Goal: Find specific fact: Find specific fact

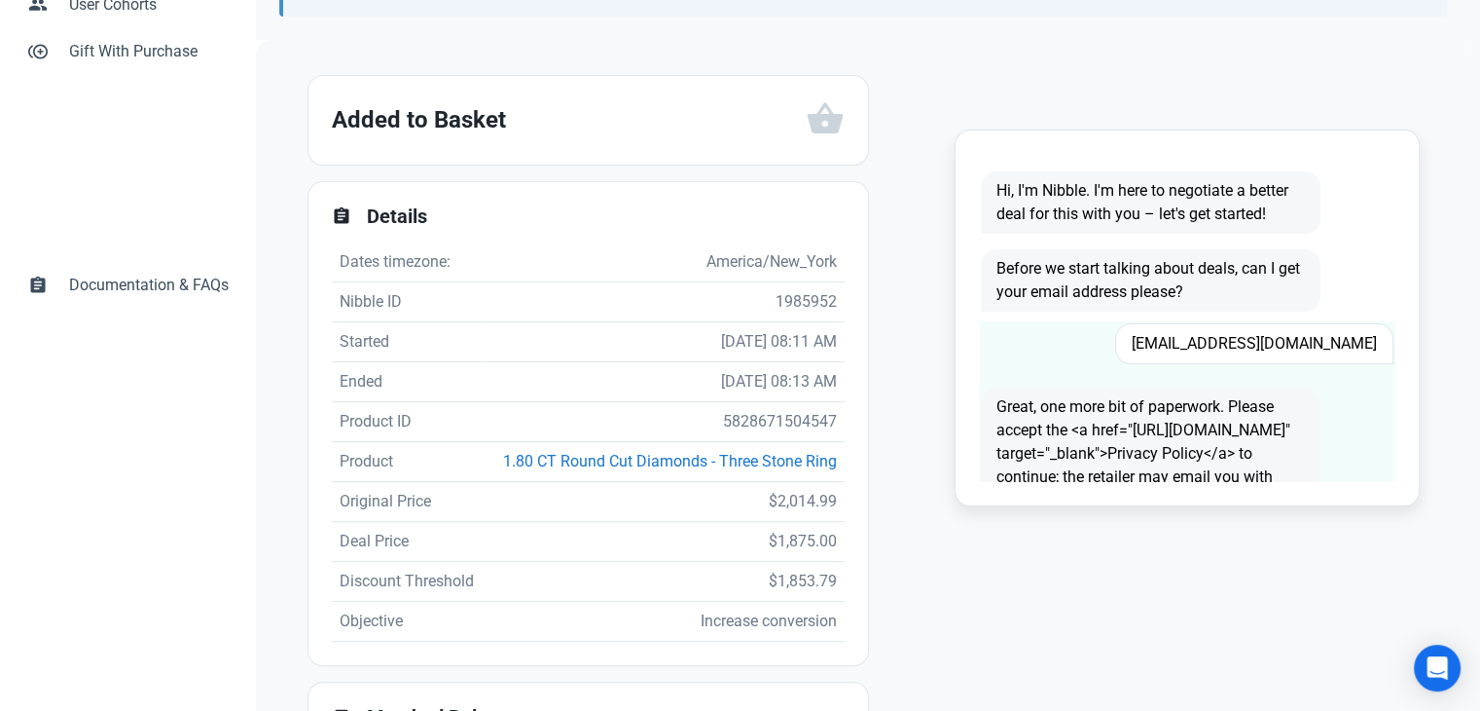
scroll to position [97, 0]
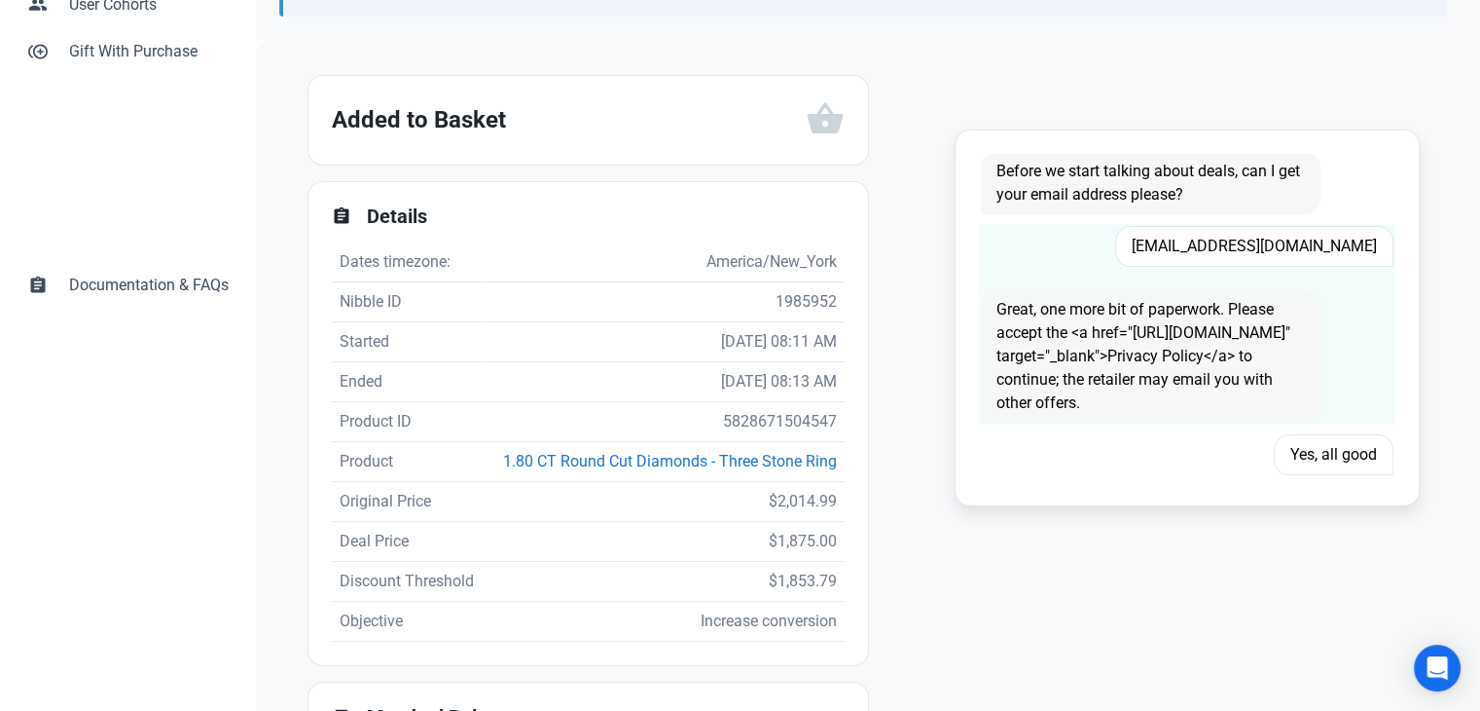
click at [1288, 243] on span "rkc@newnorth.net" at bounding box center [1254, 246] width 278 height 41
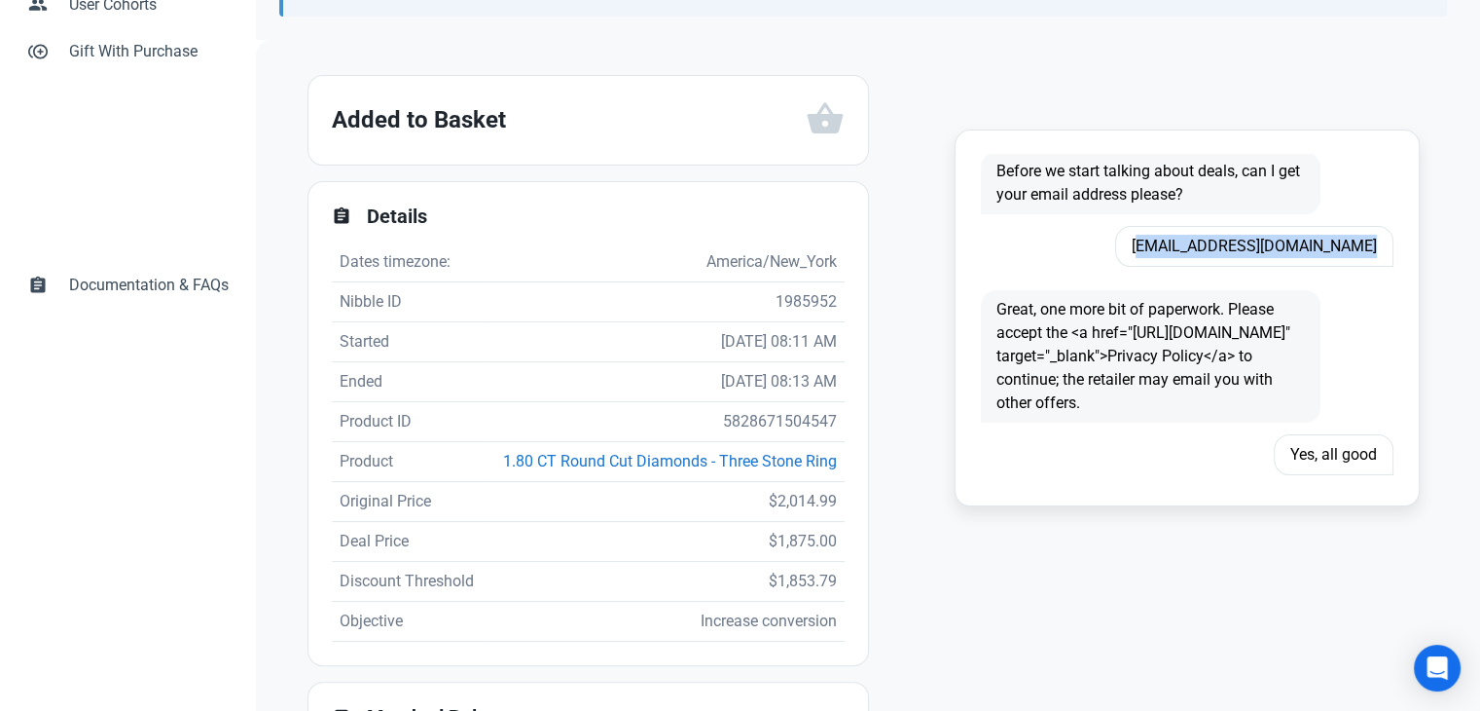
copy span "rkc@newnorth.net"
click at [730, 412] on td "5828671504547" at bounding box center [665, 422] width 359 height 40
copy td "5828671504547"
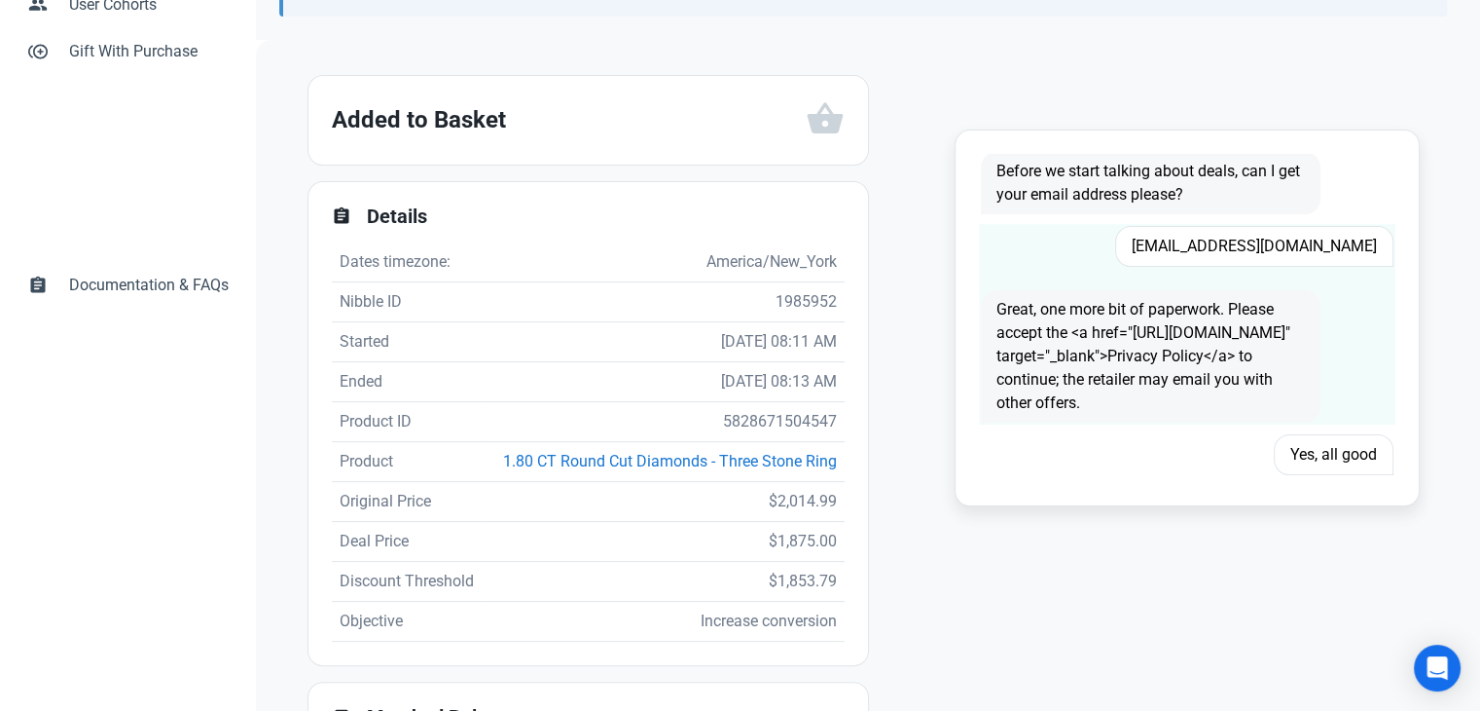
click at [1309, 254] on span "rkc@newnorth.net" at bounding box center [1254, 246] width 278 height 41
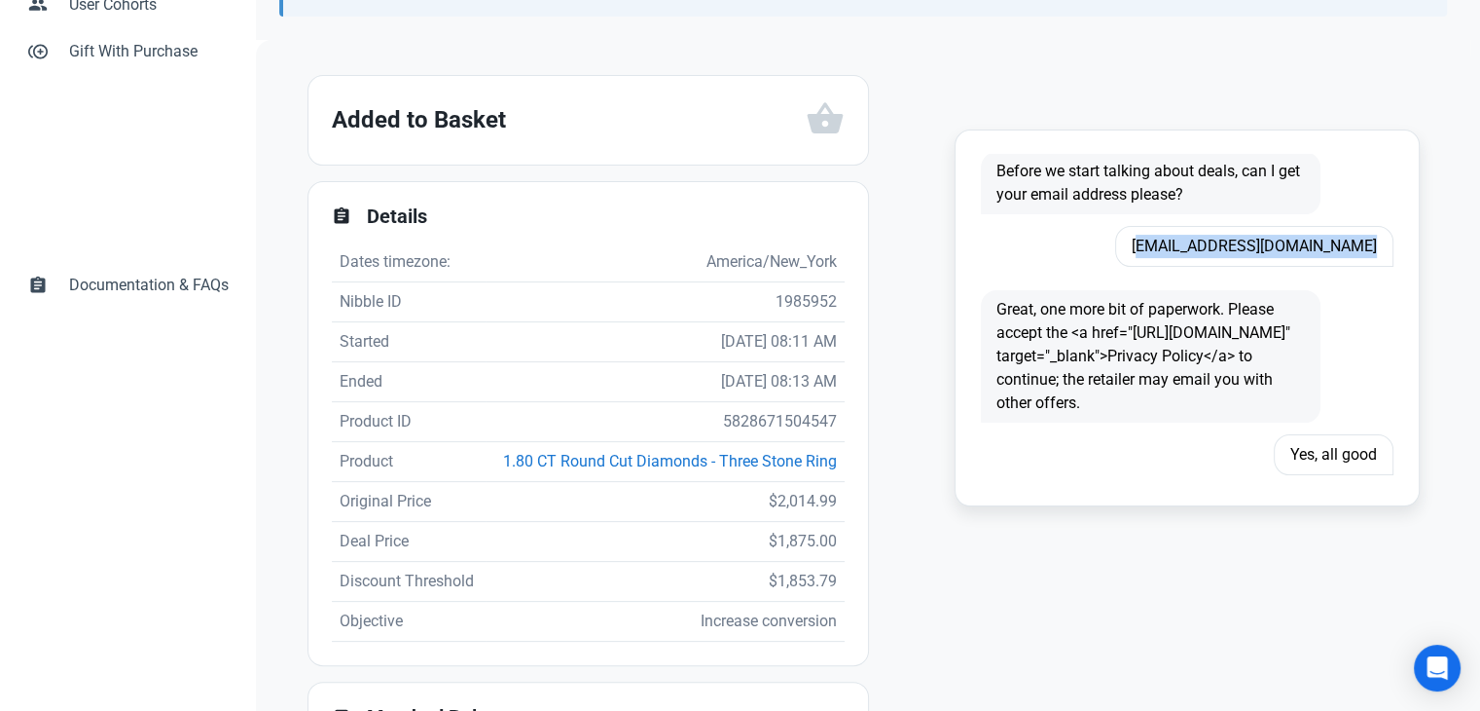
copy span "rkc@newnorth.net"
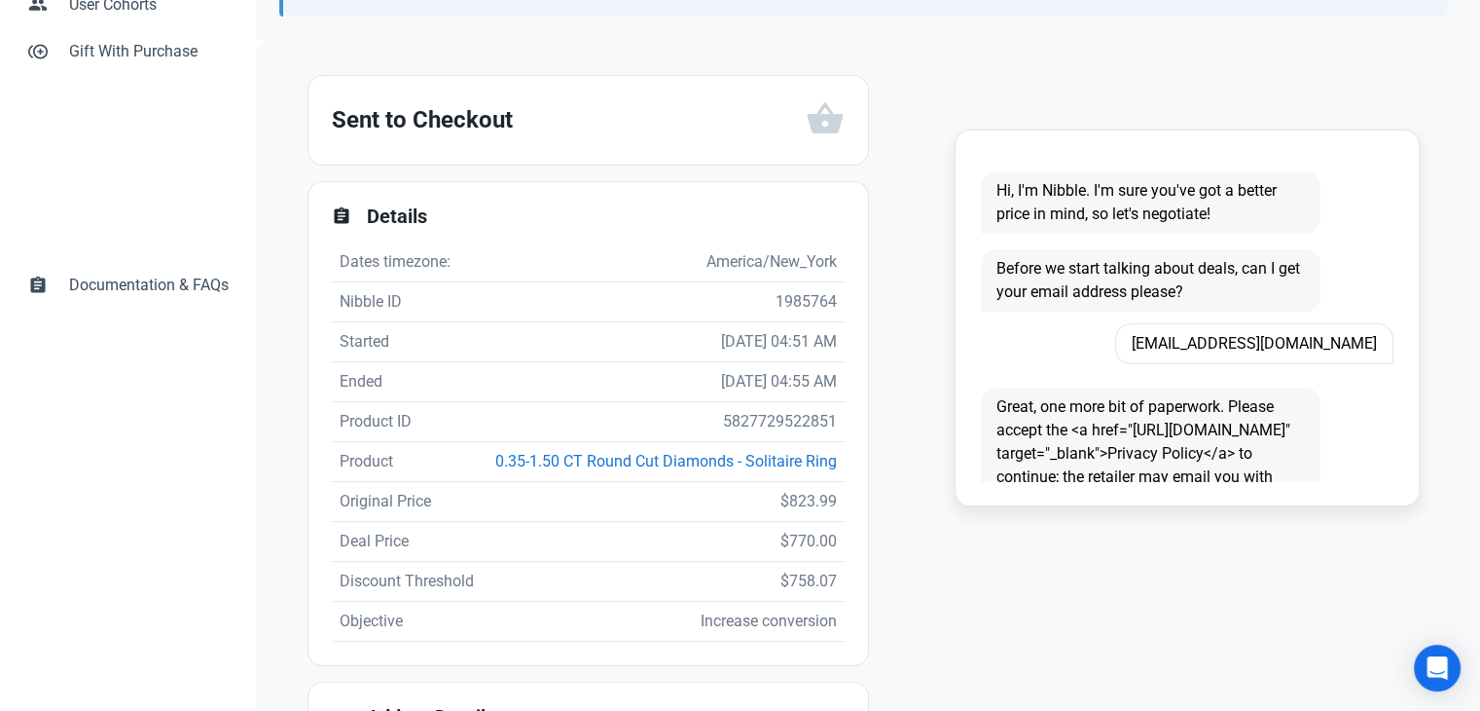
scroll to position [97, 0]
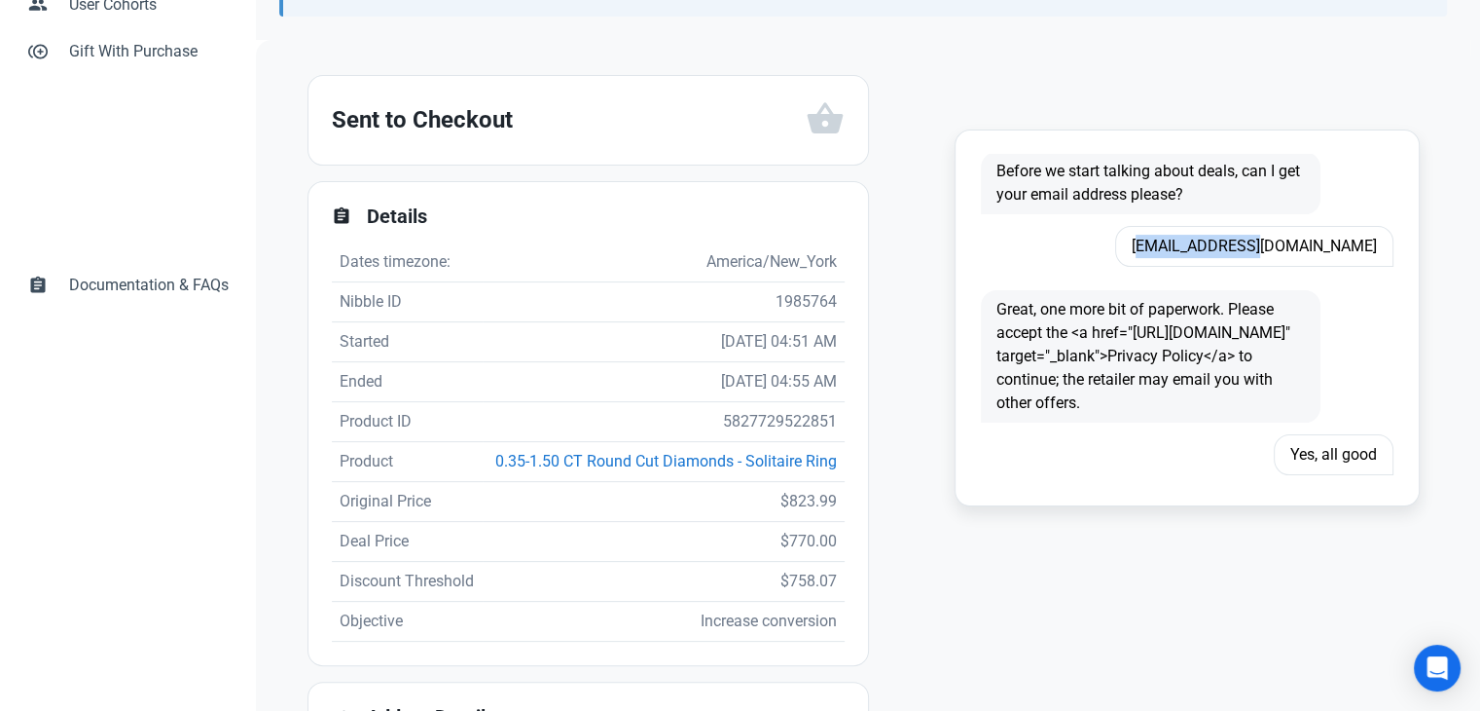
click at [1194, 238] on span "[EMAIL_ADDRESS][DOMAIN_NAME]" at bounding box center [1254, 246] width 278 height 41
copy span "[EMAIL_ADDRESS][DOMAIN_NAME]"
click at [755, 414] on td "5827729522851" at bounding box center [663, 422] width 361 height 40
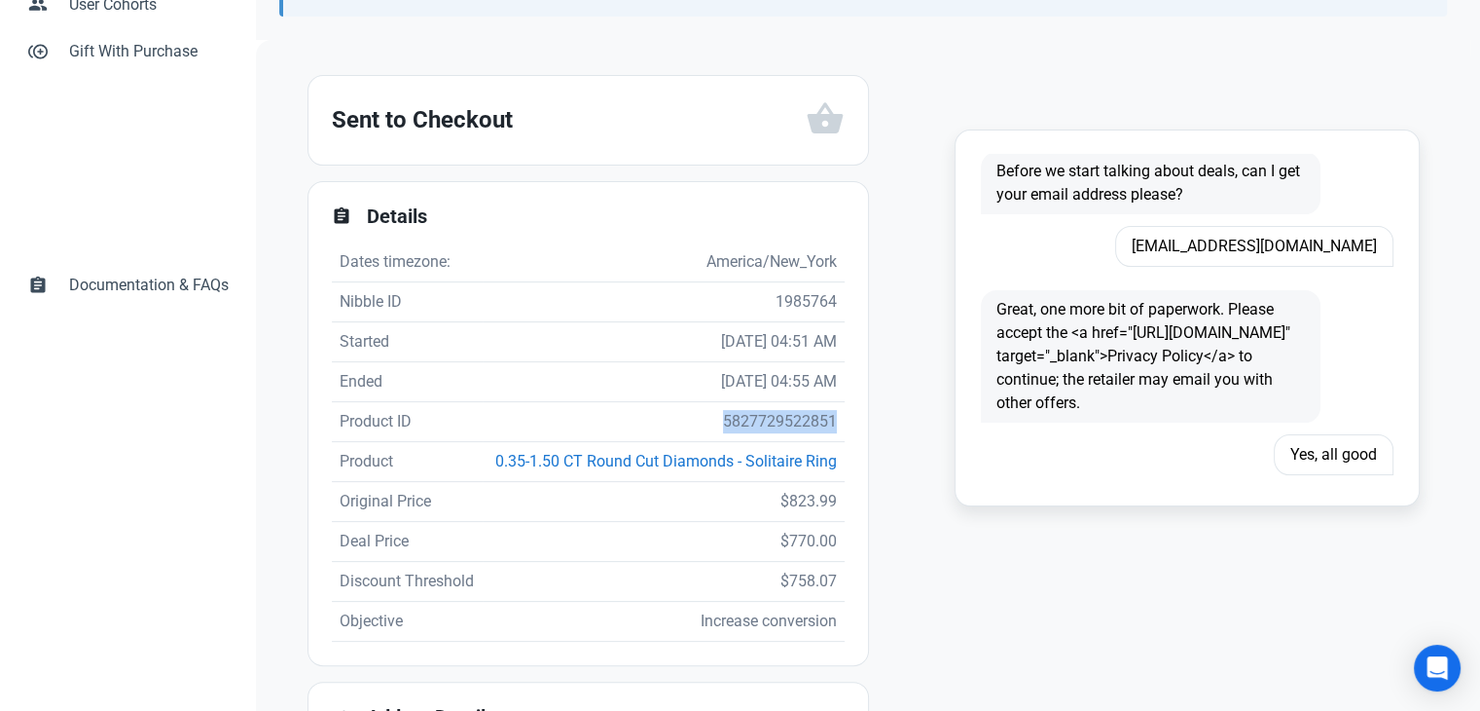
copy td "5827729522851"
